Goal: Find specific page/section: Find specific page/section

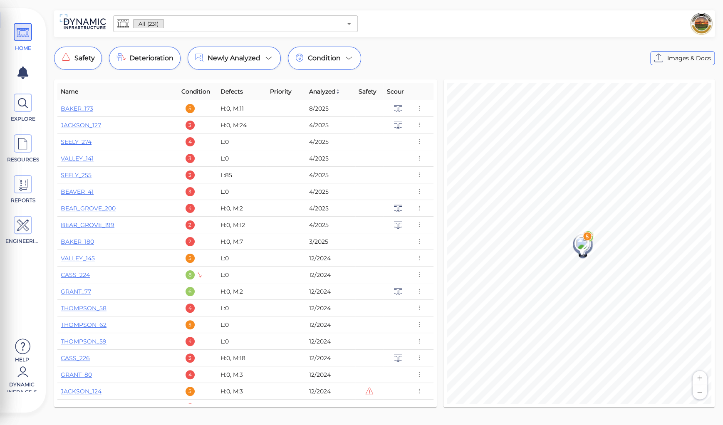
click at [170, 23] on input "text" at bounding box center [253, 24] width 178 height 12
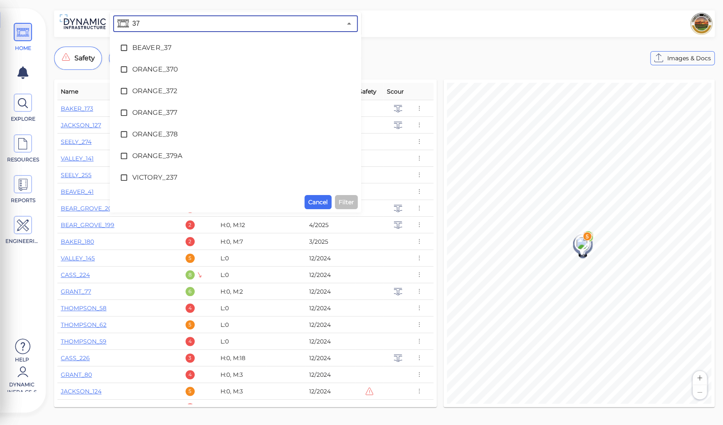
type input "370"
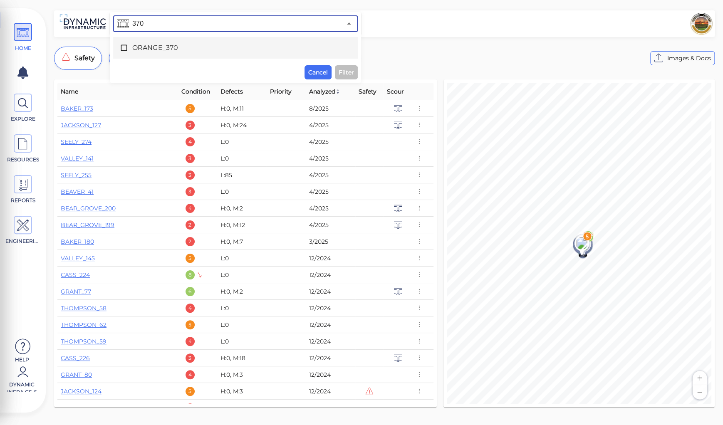
click at [153, 48] on span "ORANGE_370" at bounding box center [235, 48] width 206 height 10
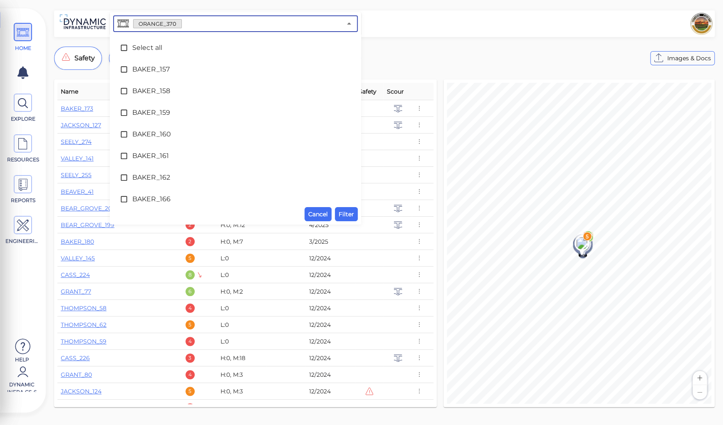
scroll to position [2644, 0]
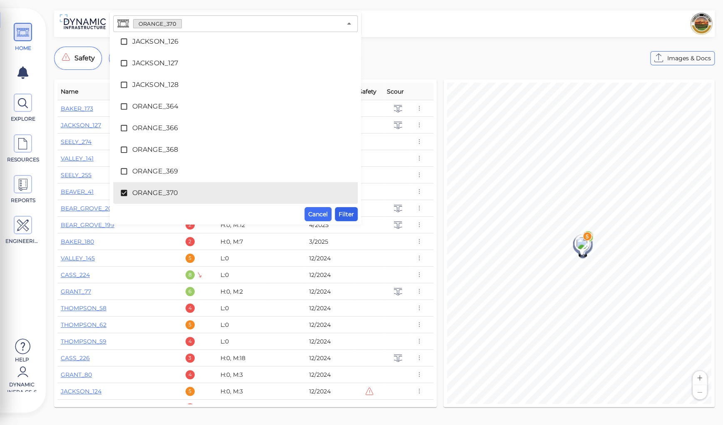
click at [343, 211] on span "Filter" at bounding box center [345, 214] width 15 height 10
